Goal: Information Seeking & Learning: Learn about a topic

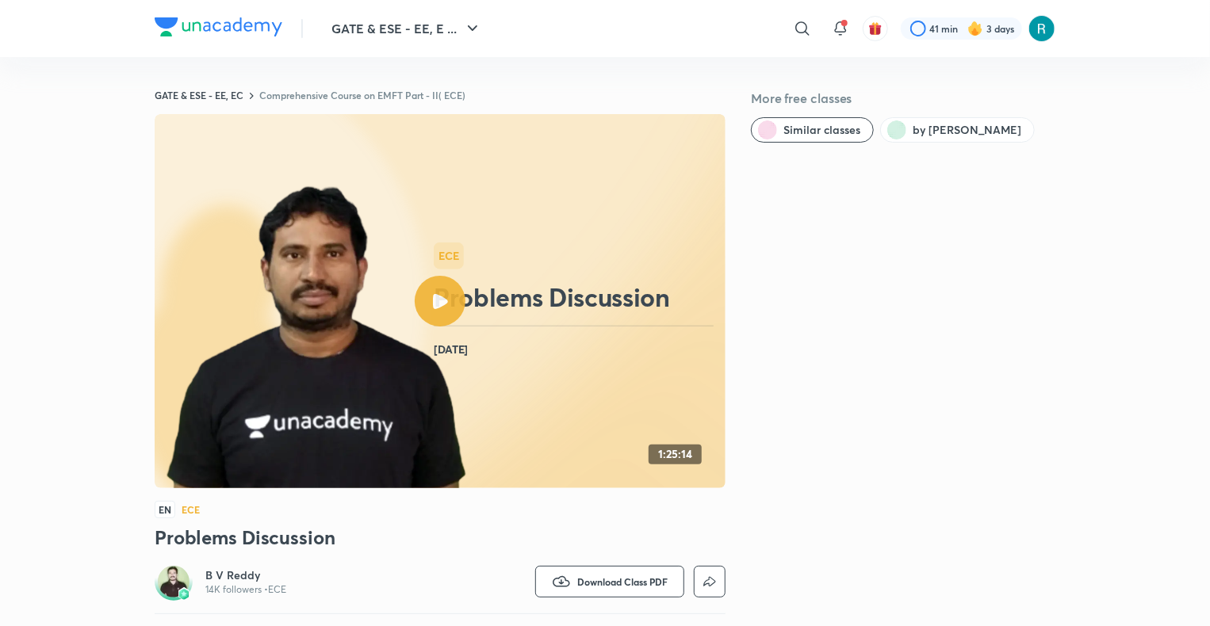
click at [401, 94] on link "Comprehensive Course on EMFT Part - II( ECE)" at bounding box center [362, 95] width 206 height 13
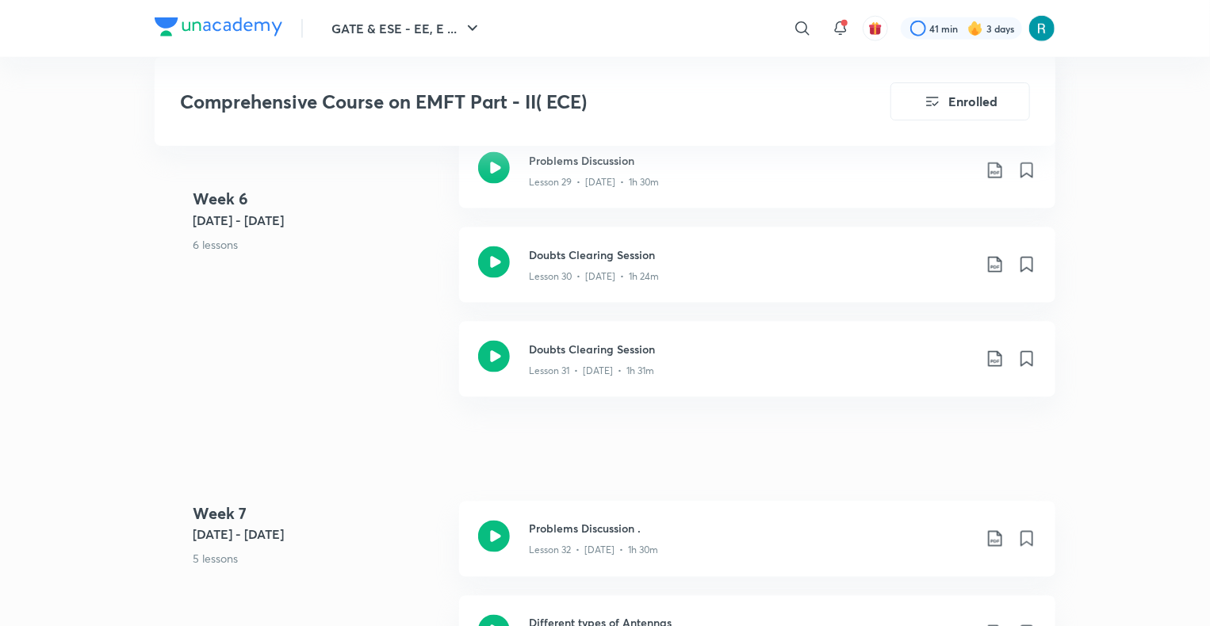
scroll to position [4013, 0]
click at [681, 360] on div "Lesson 31 • Oct 6 • 1h 31m" at bounding box center [751, 369] width 444 height 21
